Goal: Check status: Check status

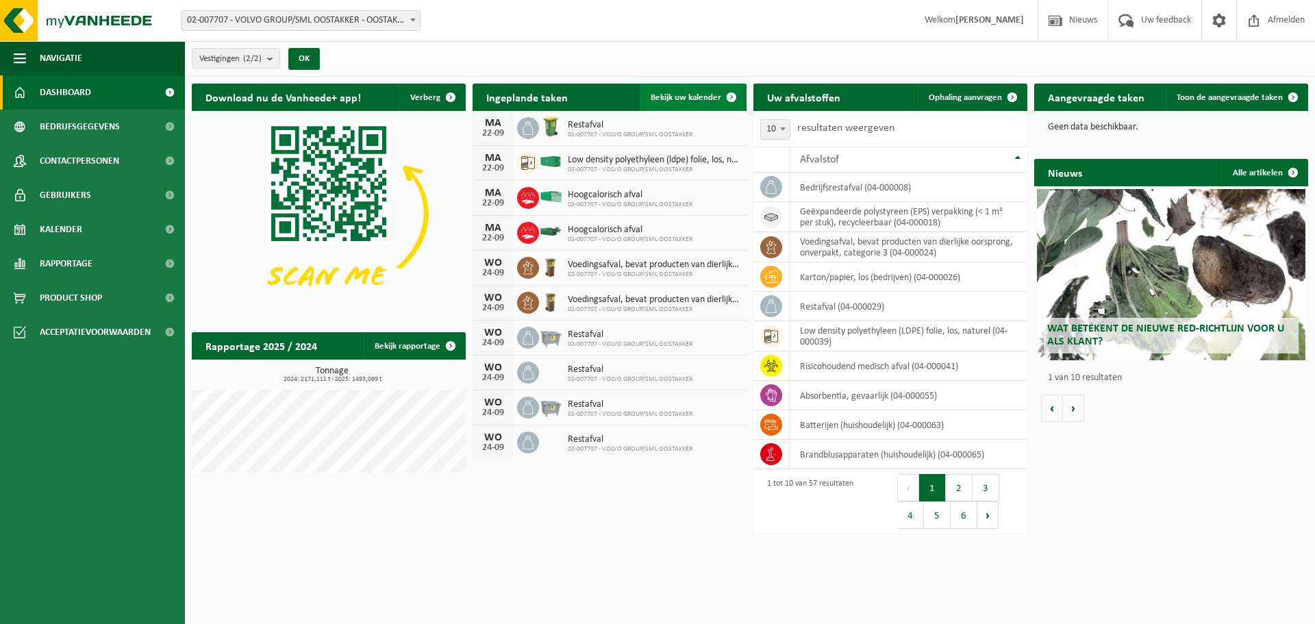
click at [695, 97] on span "Bekijk uw kalender" at bounding box center [685, 97] width 71 height 9
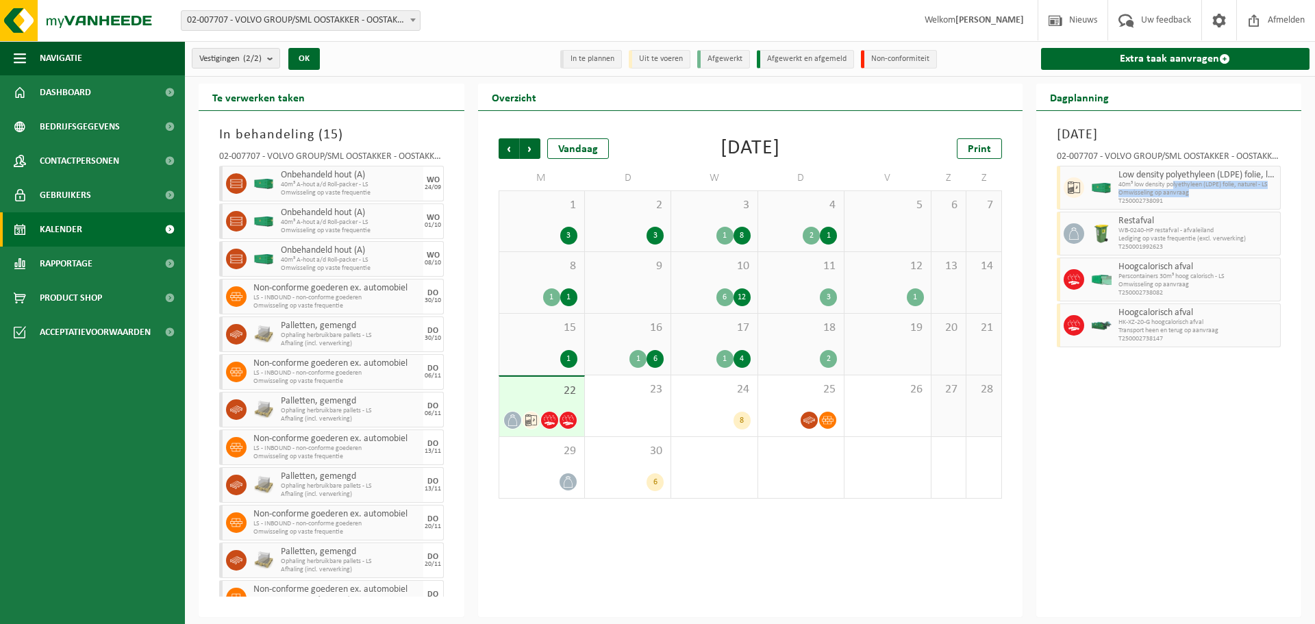
drag, startPoint x: 1175, startPoint y: 185, endPoint x: 1188, endPoint y: 194, distance: 15.8
click at [1188, 194] on div "Low density polyethyleen (LDPE) folie, los, naturel 40m³ low density polyethyle…" at bounding box center [1198, 188] width 166 height 44
click at [1183, 198] on span "T250002738091" at bounding box center [1197, 201] width 159 height 8
click at [820, 351] on div "2" at bounding box center [801, 359] width 72 height 18
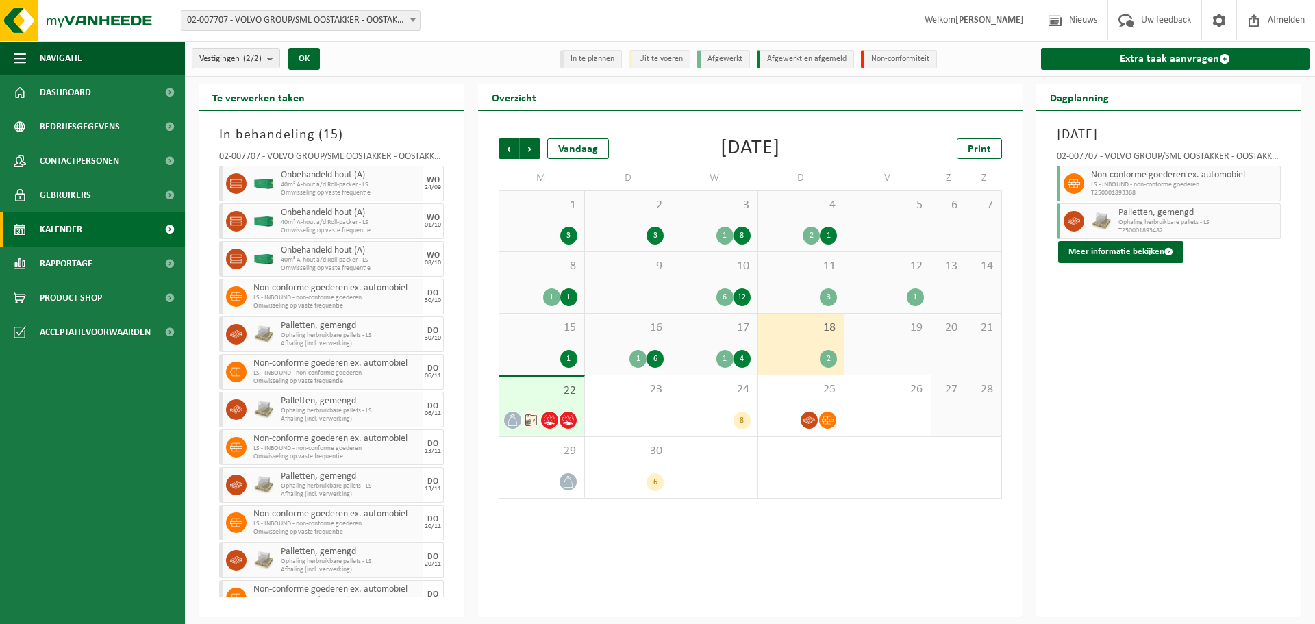
click at [733, 354] on div "4" at bounding box center [741, 359] width 17 height 18
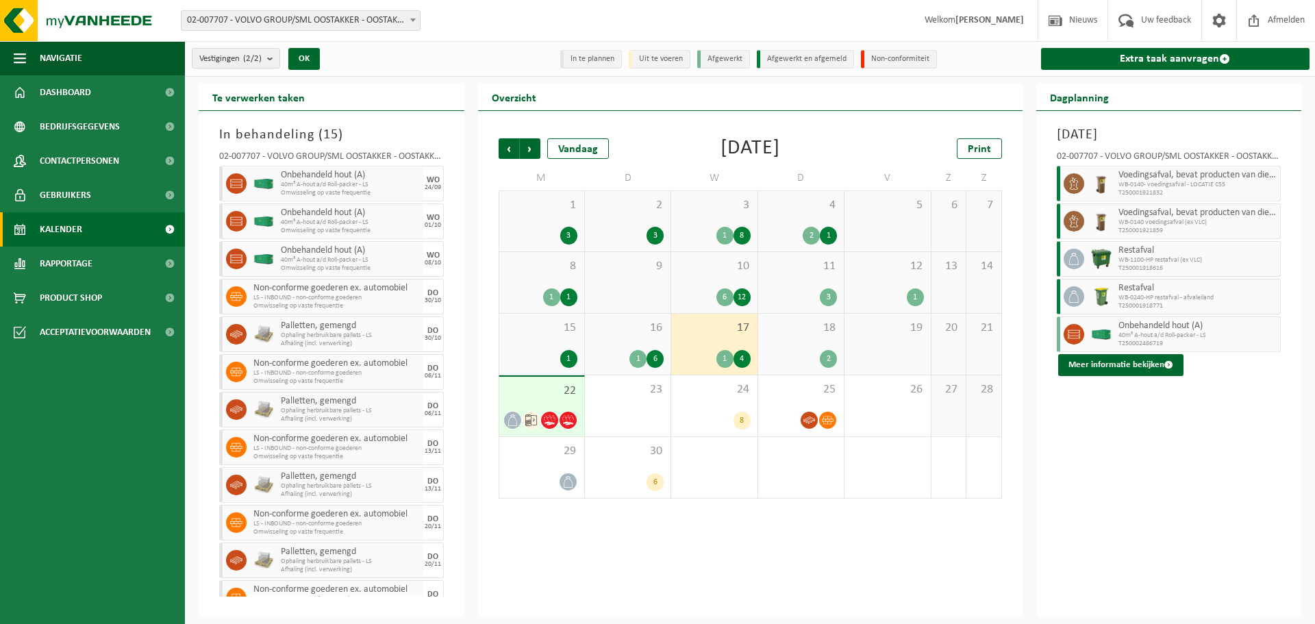
click at [651, 353] on div "6" at bounding box center [654, 359] width 17 height 18
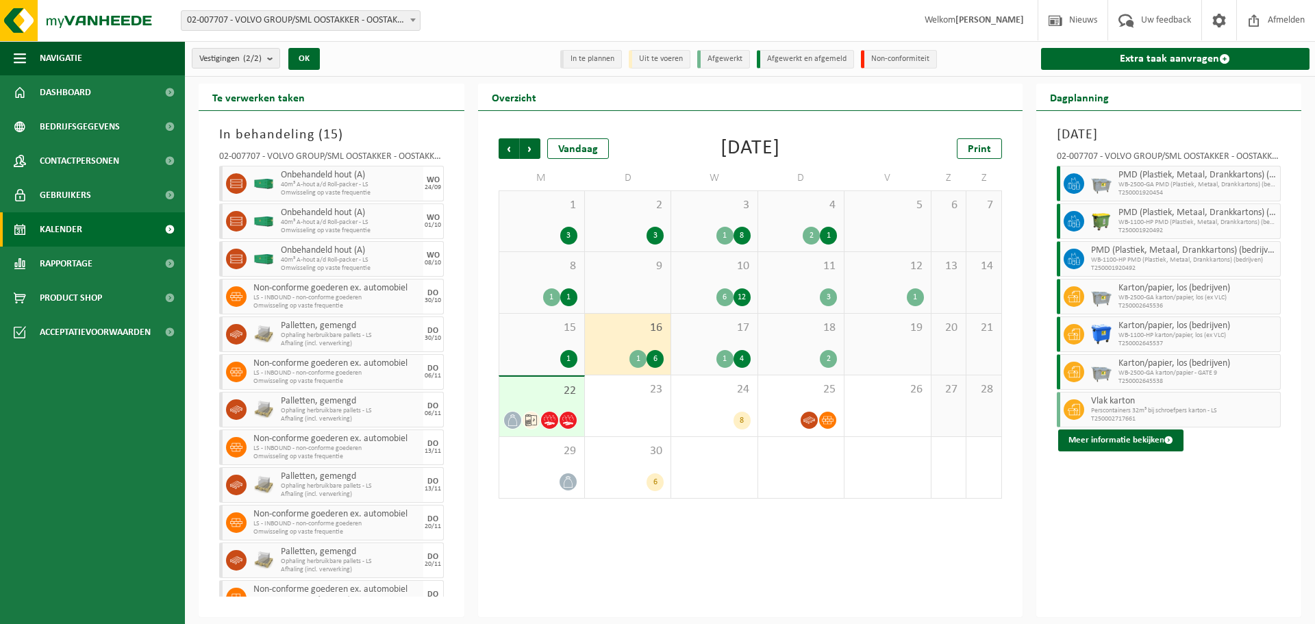
click at [568, 355] on div "1" at bounding box center [568, 359] width 17 height 18
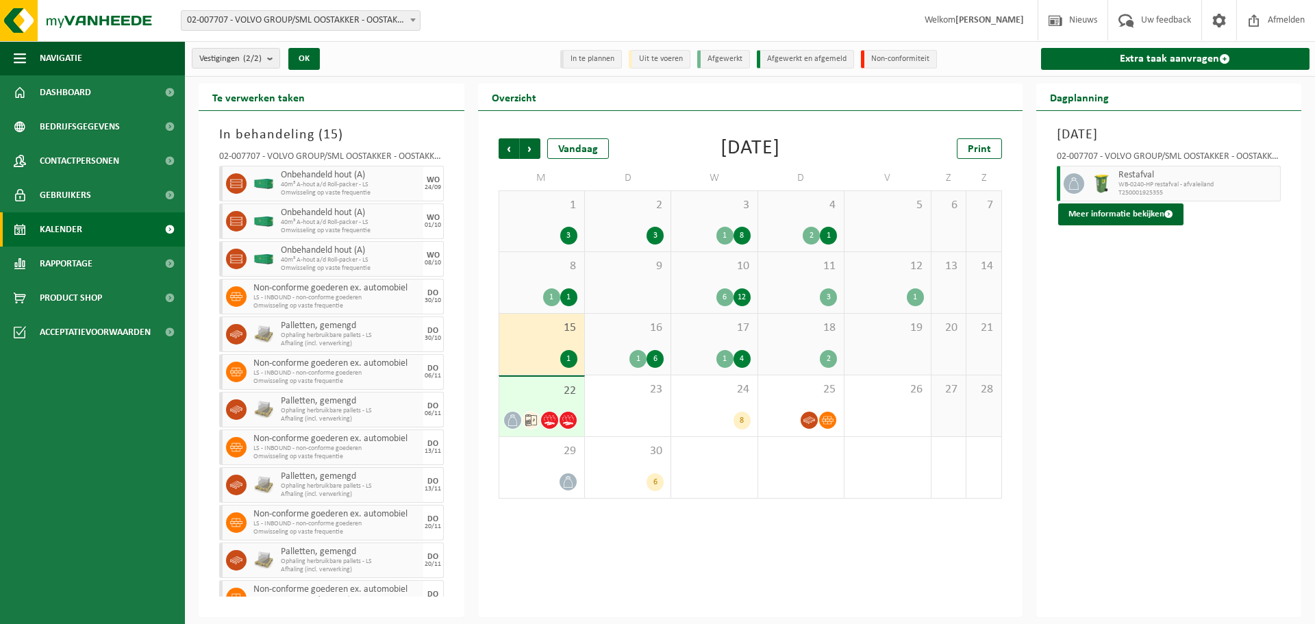
click at [630, 349] on div "16 1 6" at bounding box center [628, 344] width 86 height 61
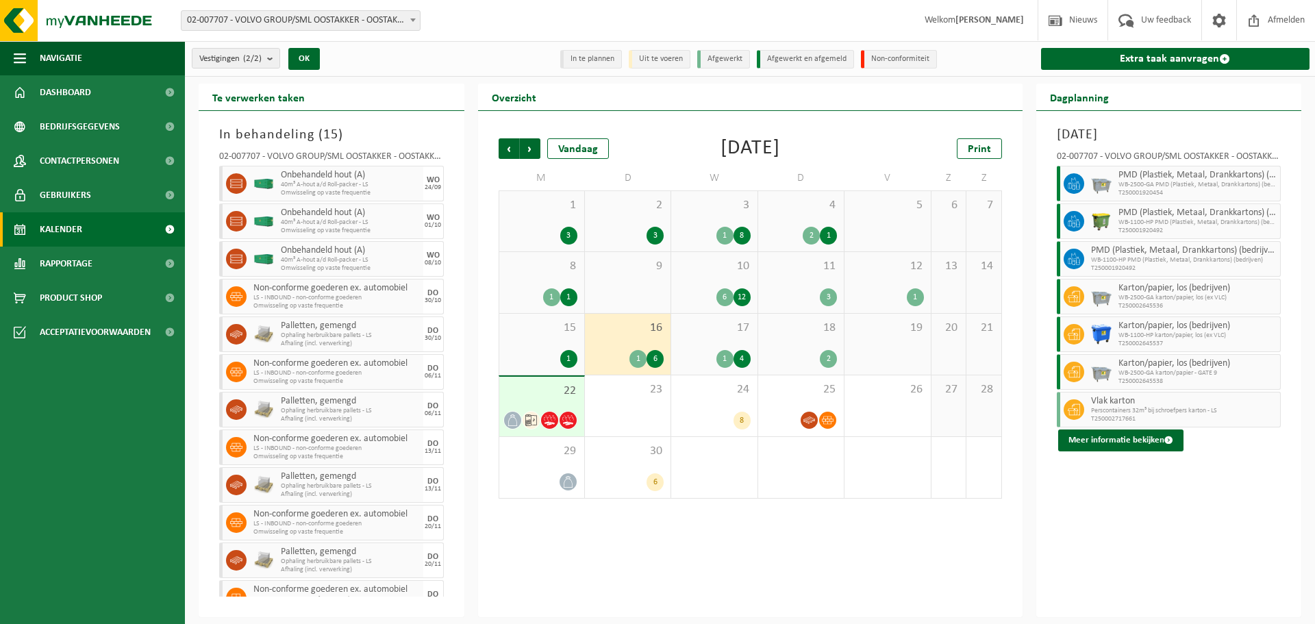
click at [734, 351] on div "1 4" at bounding box center [714, 359] width 72 height 18
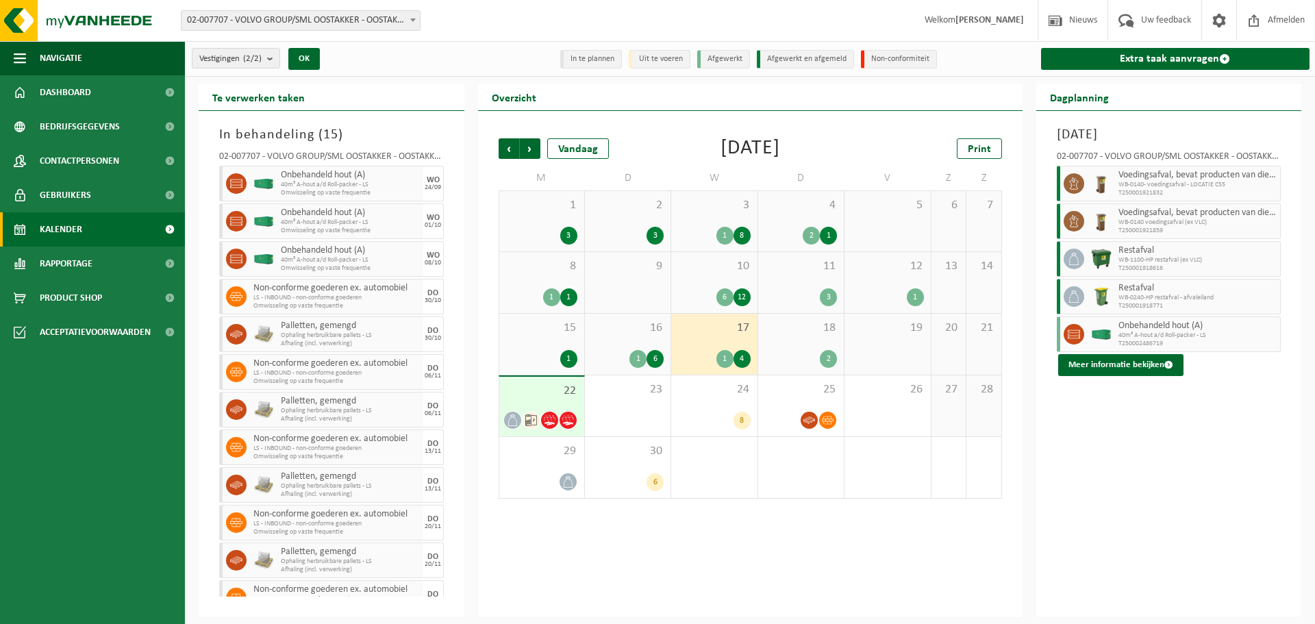
click at [796, 348] on div "18 2" at bounding box center [801, 344] width 86 height 61
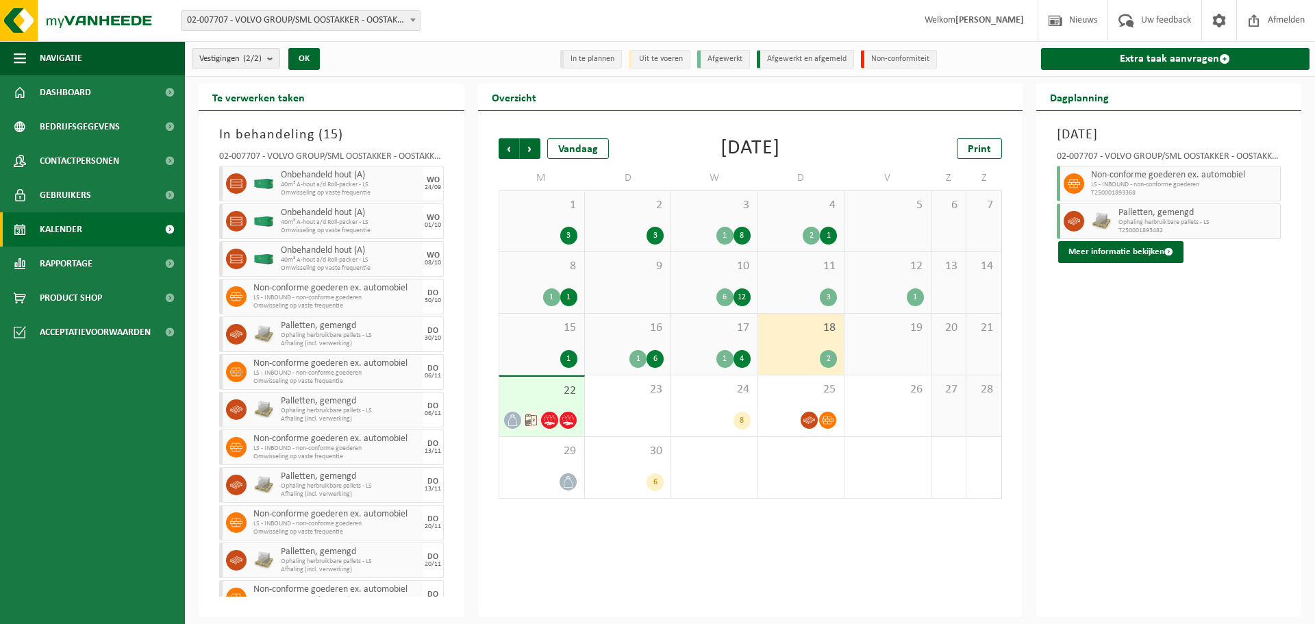
click at [548, 404] on div "22" at bounding box center [541, 407] width 85 height 60
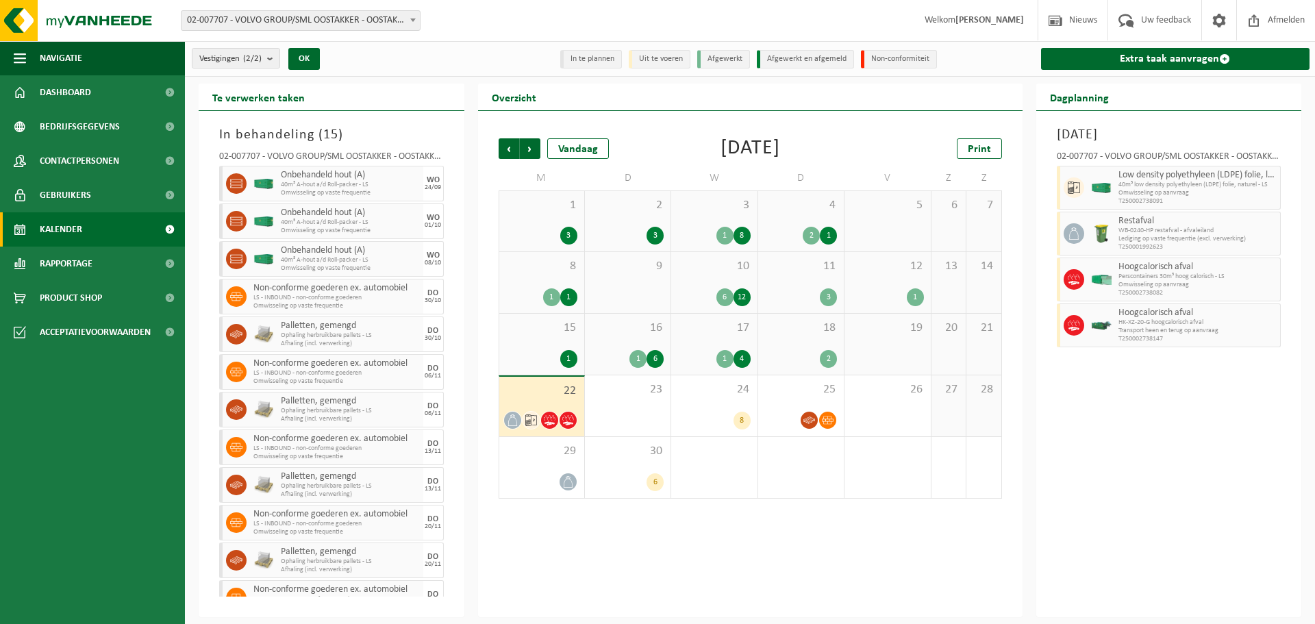
click at [1151, 199] on span "T250002738091" at bounding box center [1197, 201] width 159 height 8
click at [723, 403] on div "24 8" at bounding box center [714, 405] width 86 height 61
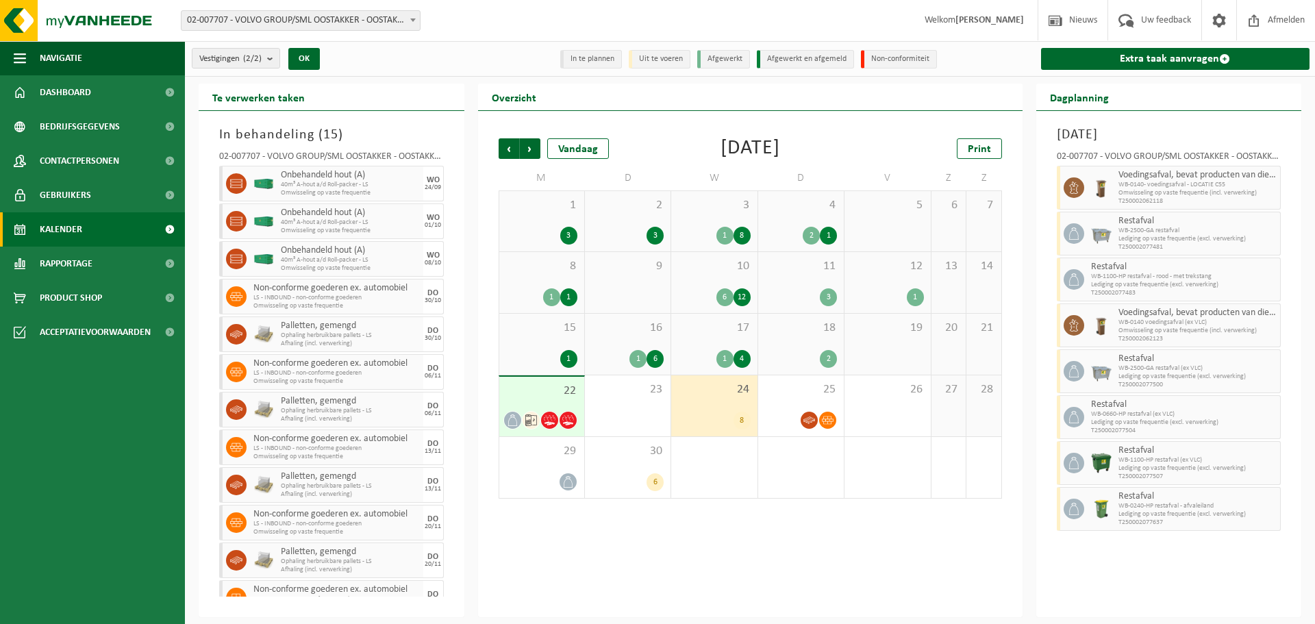
click at [798, 357] on div "2" at bounding box center [801, 359] width 72 height 18
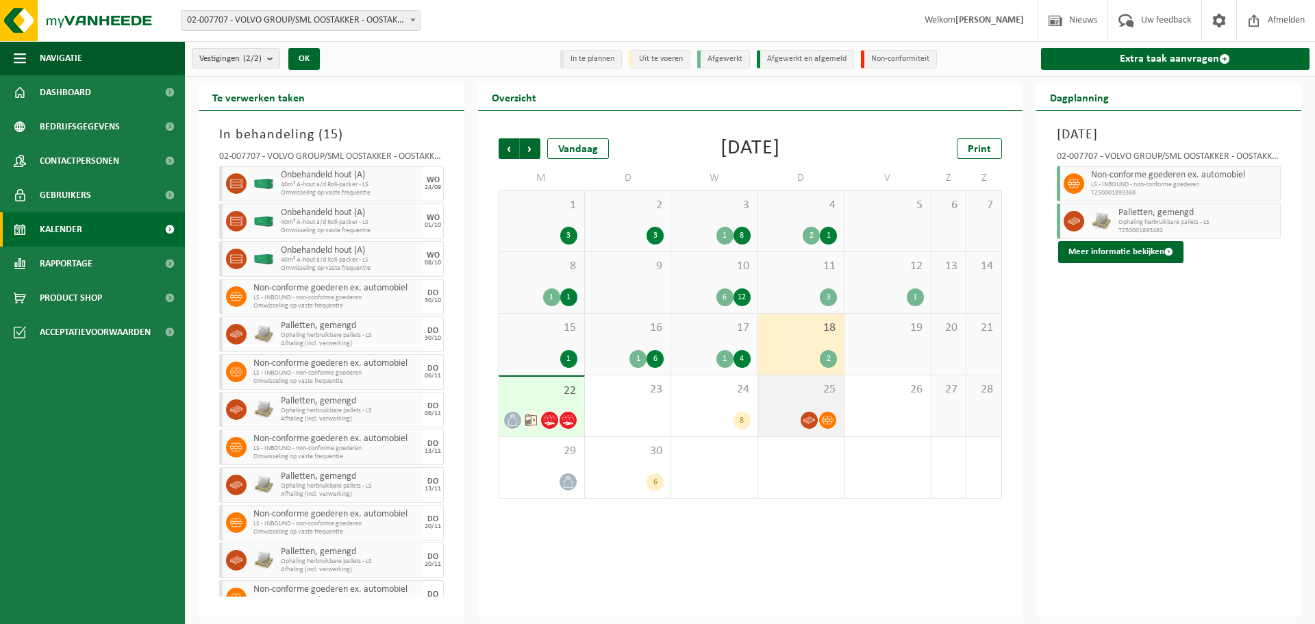
click at [779, 418] on div at bounding box center [801, 420] width 72 height 18
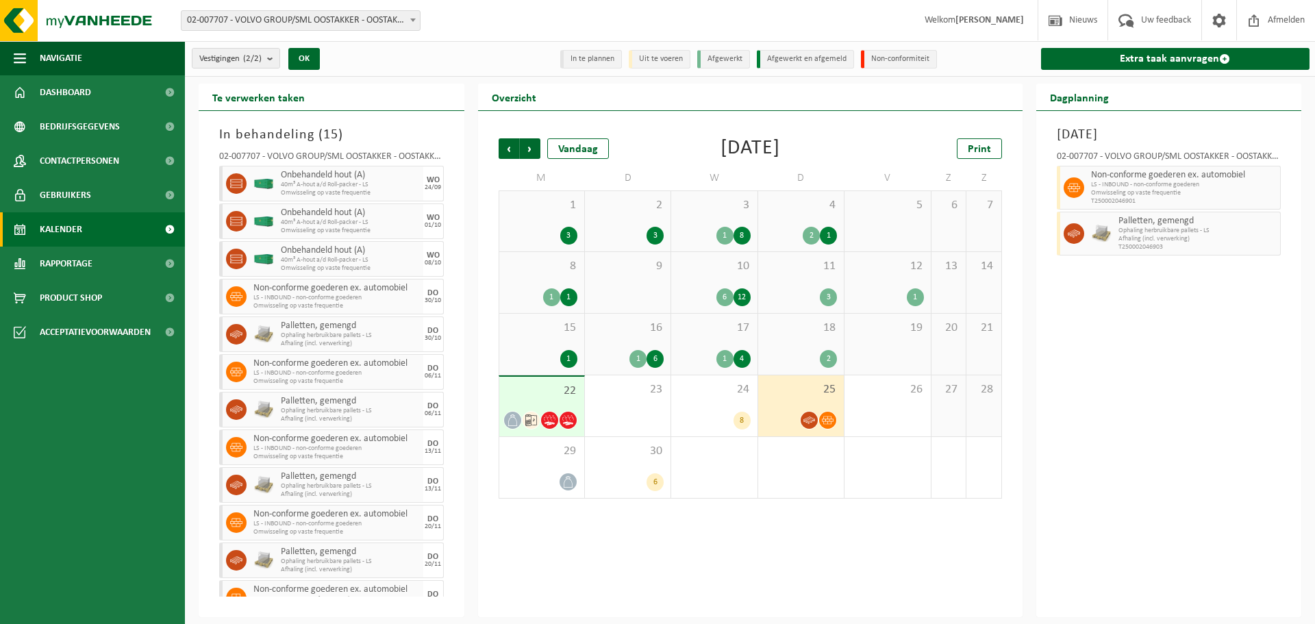
click at [566, 409] on div "22" at bounding box center [541, 407] width 85 height 60
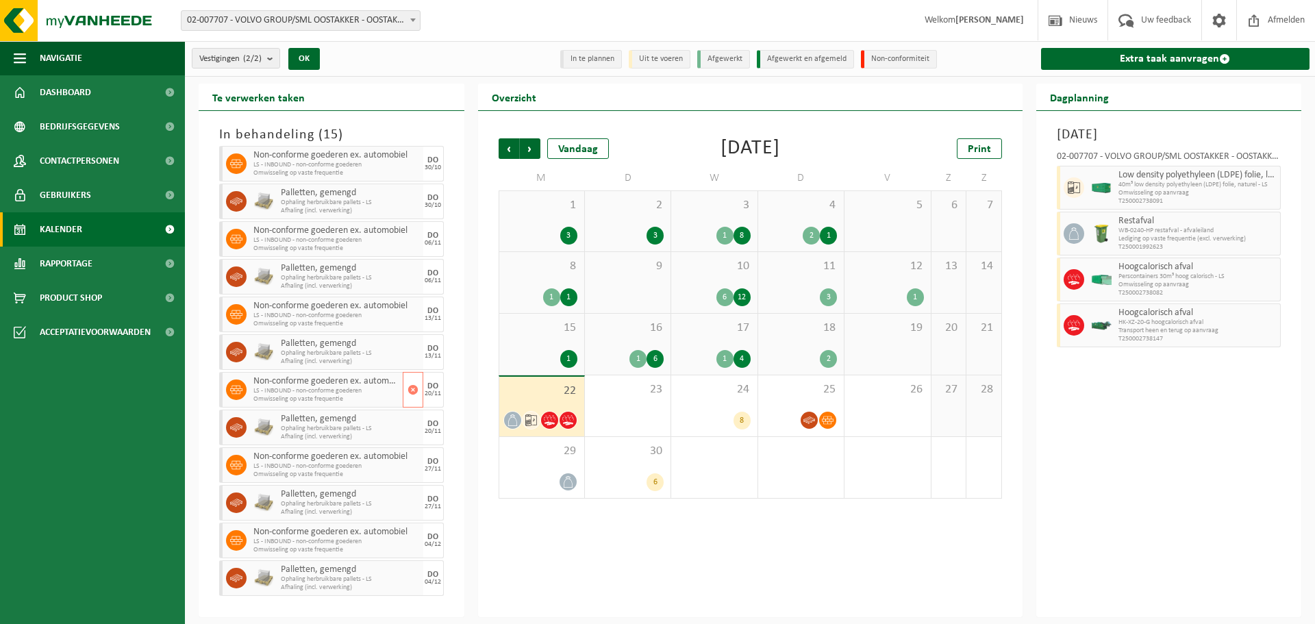
scroll to position [134, 0]
click at [530, 409] on div "22" at bounding box center [541, 407] width 85 height 60
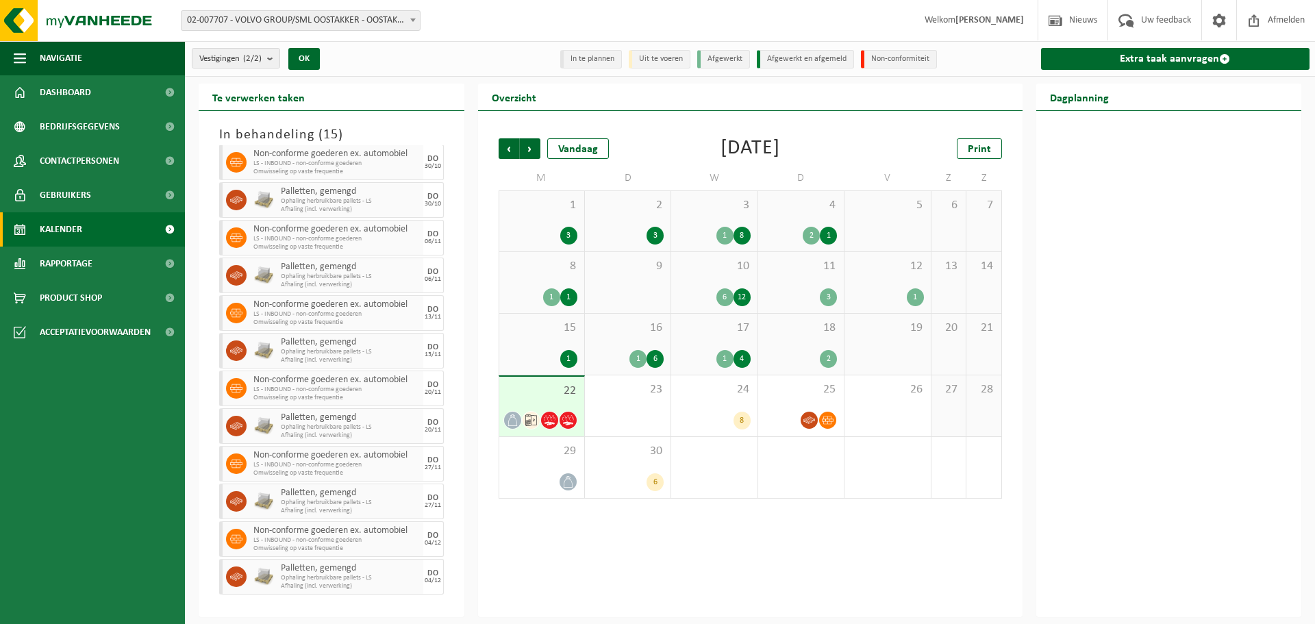
click at [528, 404] on div "22" at bounding box center [541, 407] width 85 height 60
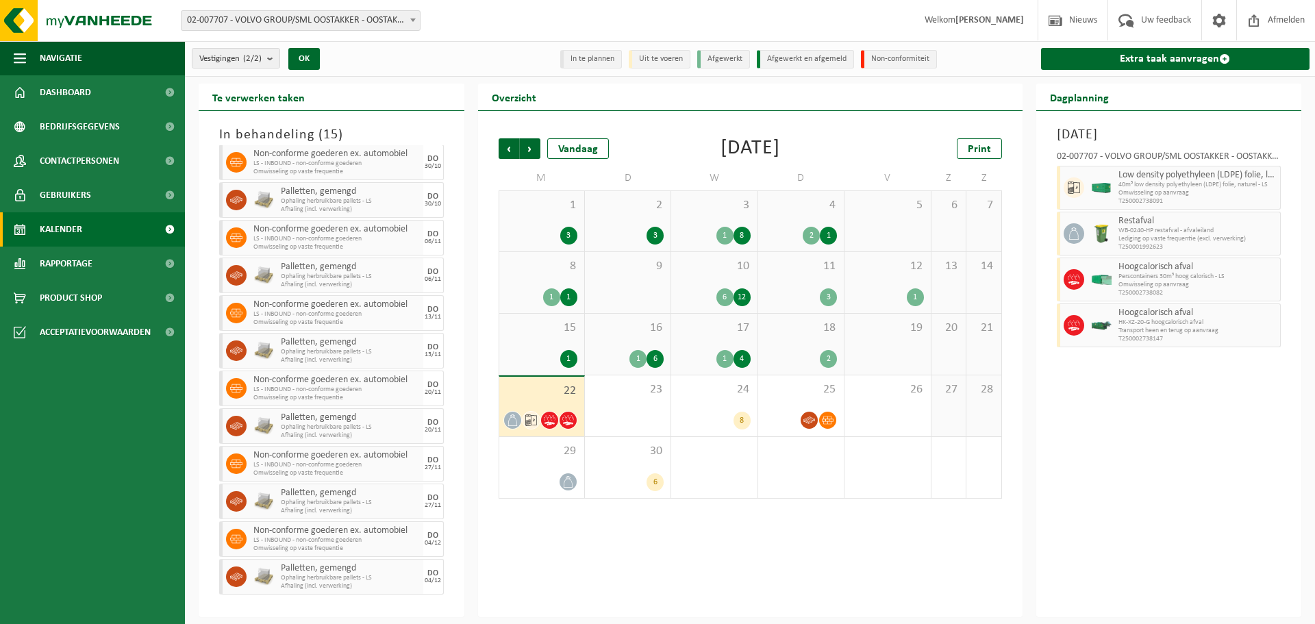
click at [803, 351] on div "2" at bounding box center [801, 359] width 72 height 18
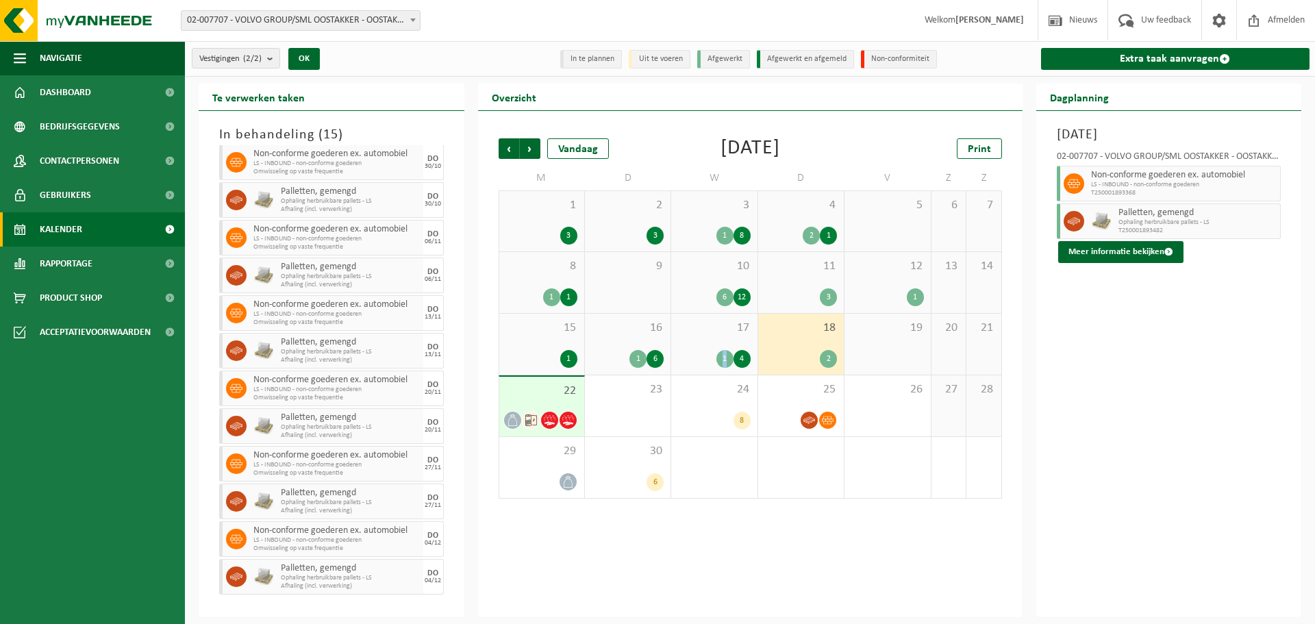
click at [724, 345] on div "17 1 4" at bounding box center [714, 344] width 86 height 61
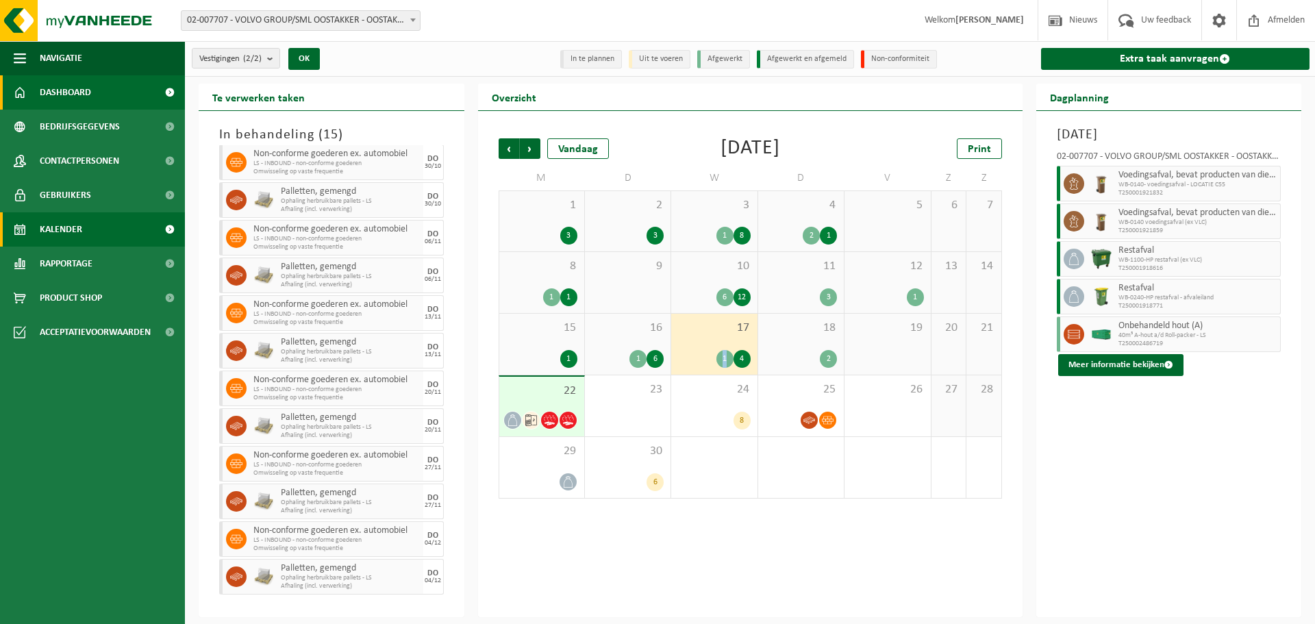
click at [98, 100] on link "Dashboard" at bounding box center [92, 92] width 185 height 34
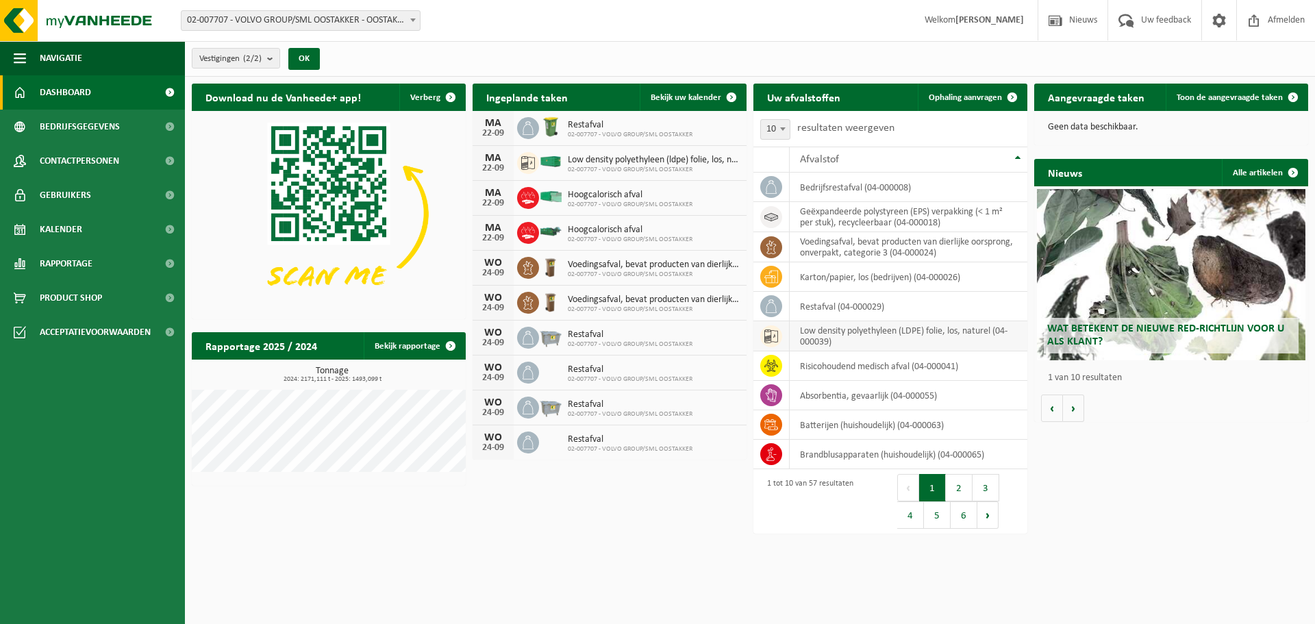
click at [852, 328] on td "low density polyethyleen (LDPE) folie, los, naturel (04-000039)" at bounding box center [908, 336] width 238 height 30
click at [660, 574] on html "Vestiging: 02-007707 - VOLVO GROUP/SML OOSTAKKER - OOSTAKKER 10-937290 - VOLVO …" at bounding box center [657, 312] width 1315 height 624
